Goal: Transaction & Acquisition: Purchase product/service

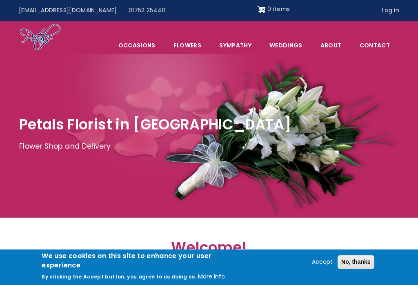
click at [323, 262] on button "Accept" at bounding box center [322, 262] width 27 height 10
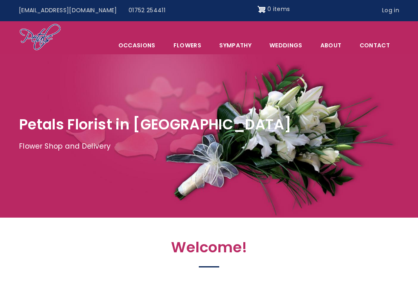
click at [396, 13] on link "Log in" at bounding box center [390, 11] width 29 height 16
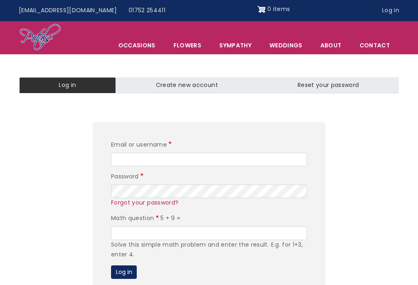
click at [284, 156] on input "Email or username" at bounding box center [209, 160] width 196 height 14
click at [238, 240] on div "Solve this simple math problem and enter the result. E.g. for 1+3, enter 4." at bounding box center [209, 250] width 196 height 20
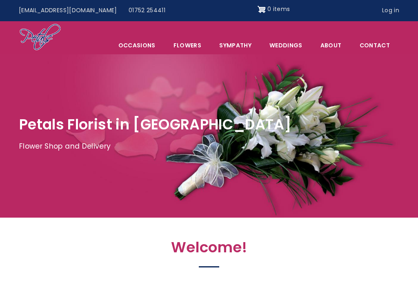
click at [394, 12] on link "Log in" at bounding box center [390, 11] width 29 height 16
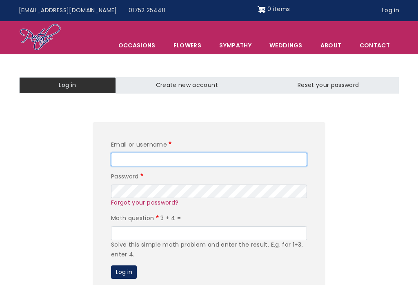
click at [211, 159] on input "Email or username" at bounding box center [209, 160] width 196 height 14
type input "stocker673@gmail.com"
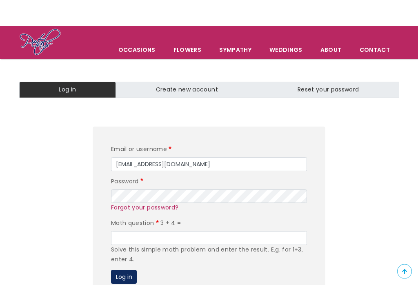
scroll to position [31, 0]
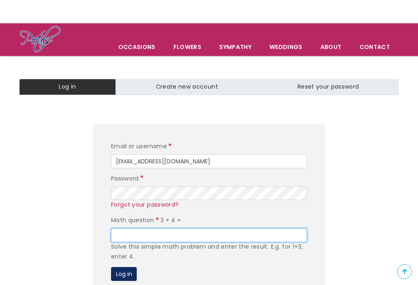
click at [216, 236] on input "Math question" at bounding box center [209, 235] width 196 height 14
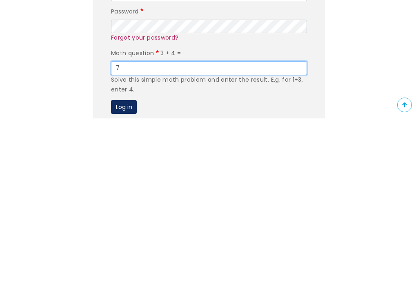
type input "7"
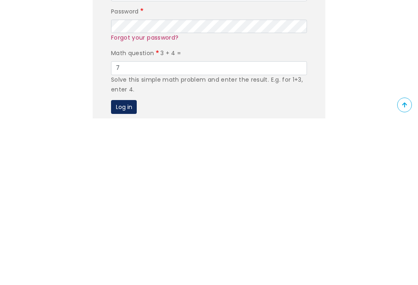
click at [136, 267] on button "Log in" at bounding box center [124, 274] width 26 height 14
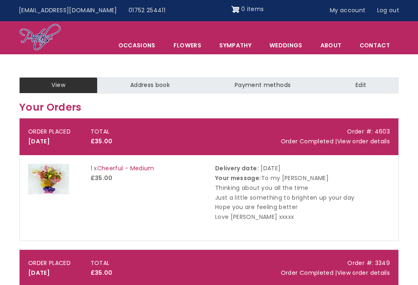
click at [138, 49] on span "Occasions" at bounding box center [137, 45] width 54 height 17
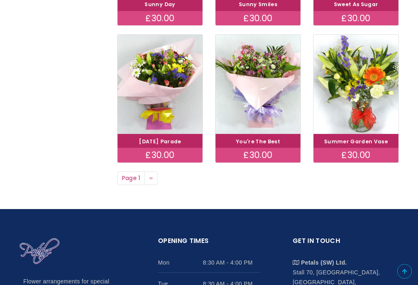
scroll to position [546, 0]
click at [251, 104] on img at bounding box center [258, 84] width 85 height 99
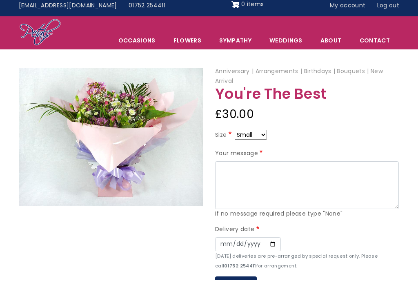
scroll to position [5, 0]
click at [267, 133] on select "Small Medium Large" at bounding box center [251, 135] width 32 height 10
select select "9"
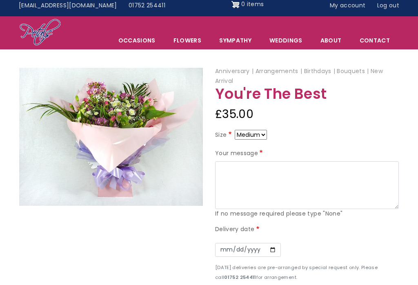
click at [267, 136] on select "Small Medium Large" at bounding box center [251, 135] width 32 height 10
select select "10"
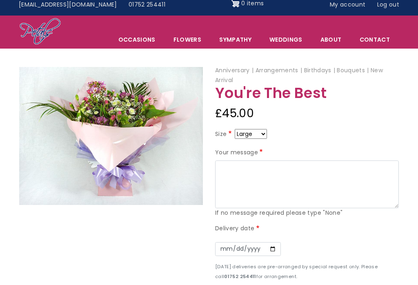
scroll to position [6, 0]
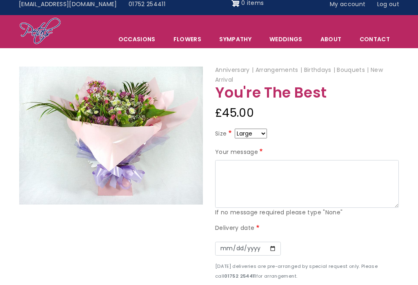
click at [265, 133] on select "Small Medium Large" at bounding box center [251, 134] width 32 height 10
select select "9"
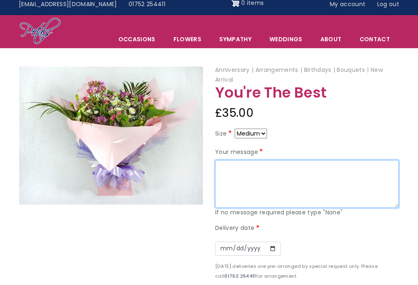
click at [305, 177] on textarea "Your message" at bounding box center [307, 184] width 184 height 48
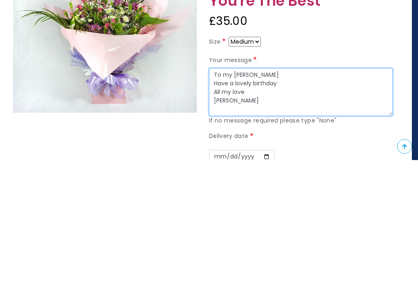
click at [291, 194] on textarea "To my darling Debbie Have a lovely birthday All my love Mike Xxxx" at bounding box center [301, 218] width 184 height 48
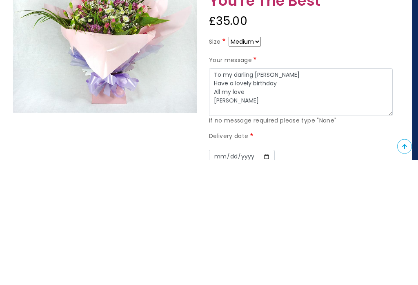
click at [214, 257] on label "Delivery date" at bounding box center [232, 262] width 46 height 10
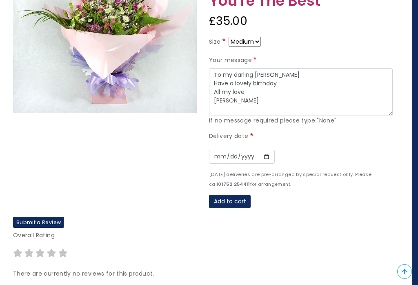
click at [221, 137] on label "Delivery date" at bounding box center [232, 136] width 46 height 10
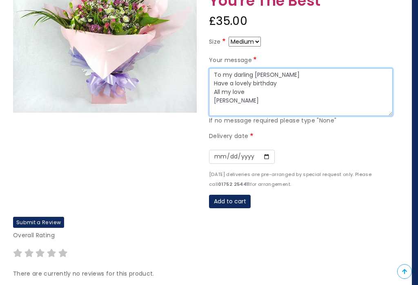
click at [249, 80] on textarea "To my darling Debbie Happ Have a lovely birthday All my love Mike Xxxx" at bounding box center [301, 92] width 184 height 48
click at [285, 91] on textarea "To my darling Debbie Happy Birthday Have a lovely birthday All my love Mike Xxxx" at bounding box center [301, 92] width 184 height 48
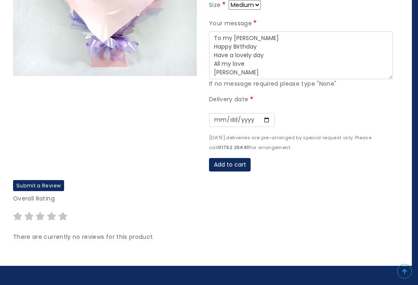
scroll to position [161, 6]
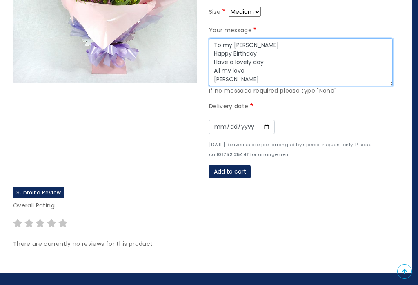
type textarea "To my darling Debbie Happy Birthday Have a lovely day All my love Mike Xxxx"
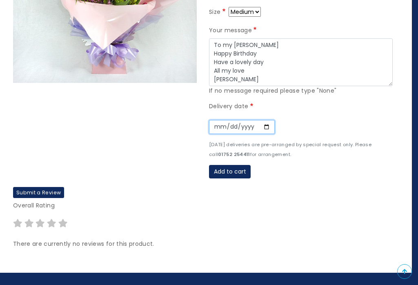
click at [214, 123] on input "Date" at bounding box center [242, 127] width 66 height 14
type input "2025-09-27"
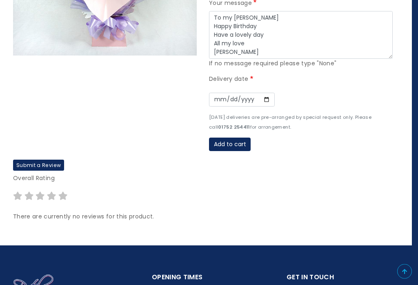
click at [242, 145] on button "Add to cart" at bounding box center [230, 145] width 42 height 14
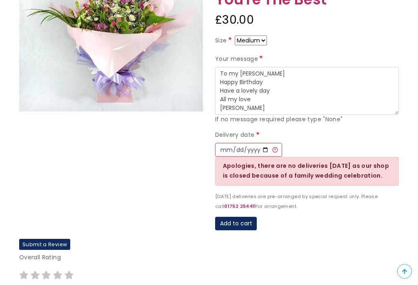
scroll to position [168, 0]
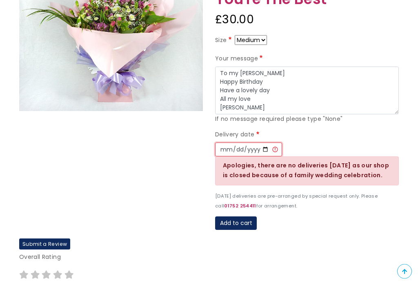
click at [260, 150] on input "[DATE]" at bounding box center [248, 150] width 67 height 14
click at [266, 145] on input "[DATE]" at bounding box center [248, 149] width 67 height 14
type input "[DATE]"
click at [241, 223] on button "Add to cart" at bounding box center [236, 223] width 42 height 14
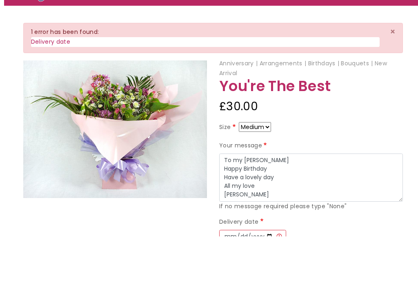
scroll to position [118, 0]
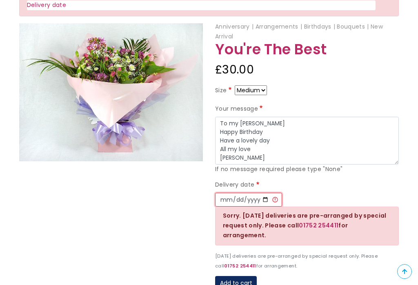
click at [266, 196] on input "[DATE]" at bounding box center [248, 200] width 67 height 14
click at [254, 201] on input "[DATE]" at bounding box center [248, 200] width 67 height 14
type input "2025-09-26"
click at [244, 276] on button "Add to cart" at bounding box center [236, 283] width 42 height 14
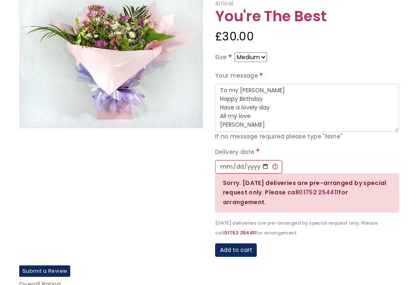
scroll to position [131, 0]
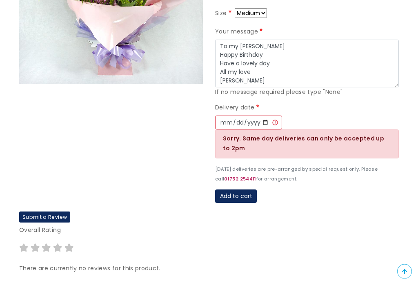
scroll to position [196, 0]
click at [261, 120] on input "[DATE]" at bounding box center [248, 122] width 67 height 14
type input "[DATE]"
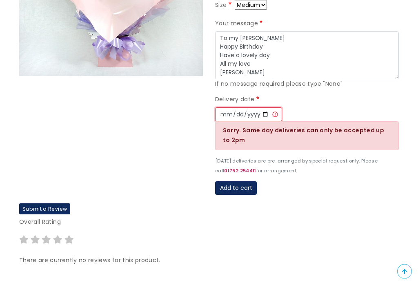
scroll to position [204, 0]
click at [239, 189] on button "Add to cart" at bounding box center [236, 188] width 42 height 14
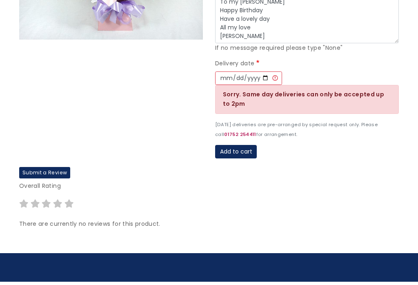
scroll to position [216, 0]
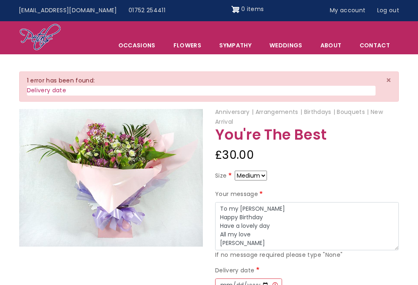
click at [393, 78] on button "×" at bounding box center [388, 80] width 20 height 17
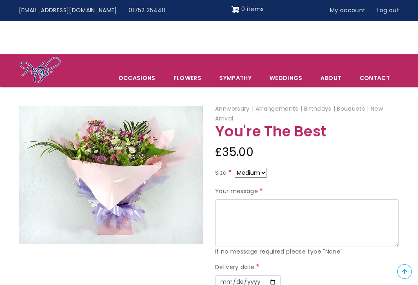
scroll to position [201, 6]
